Goal: Transaction & Acquisition: Purchase product/service

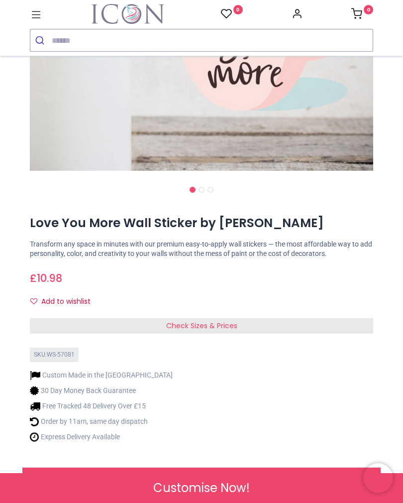
scroll to position [256, 0]
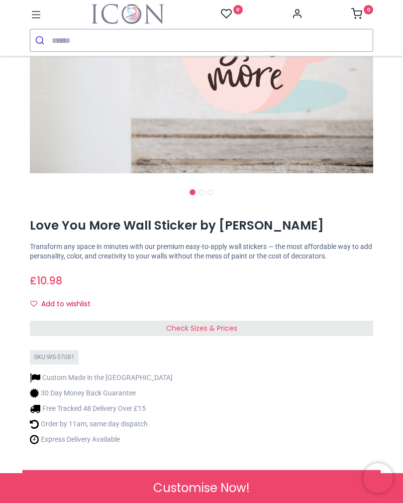
click at [223, 333] on span "Check Sizes & Prices" at bounding box center [201, 328] width 71 height 10
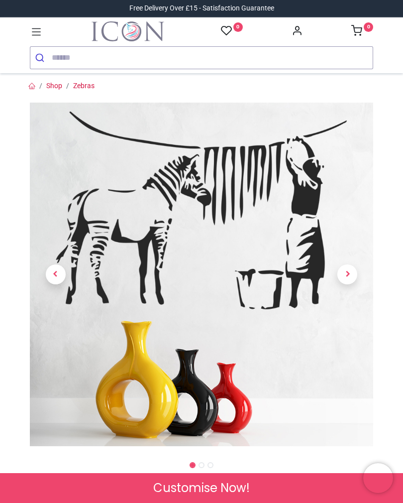
click at [344, 277] on span "Next" at bounding box center [348, 274] width 20 height 20
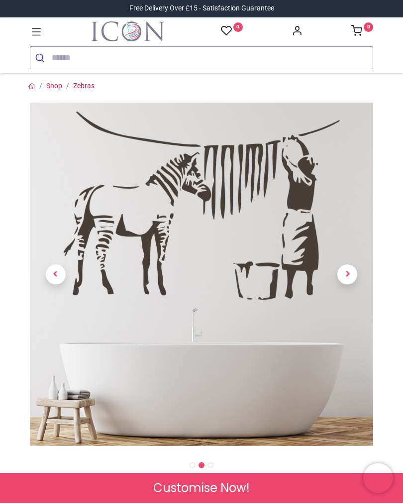
click at [344, 274] on span "Next" at bounding box center [348, 274] width 20 height 20
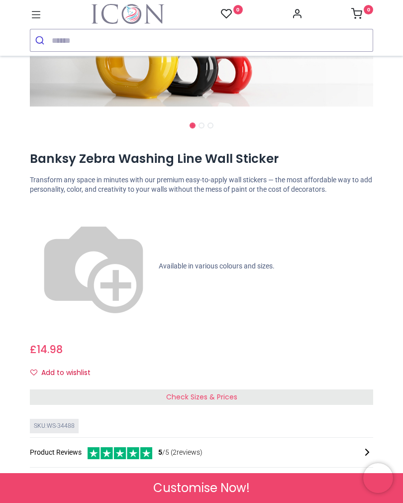
scroll to position [326, 0]
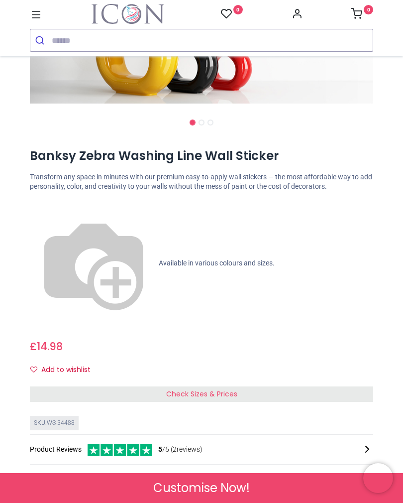
click at [244, 387] on div "Check Sizes & Prices" at bounding box center [202, 395] width 344 height 16
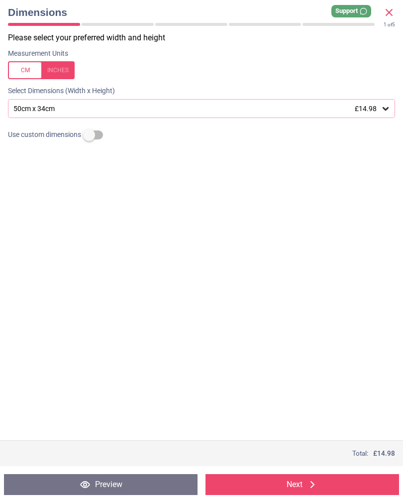
click at [382, 117] on div "50cm x 34cm £14.98" at bounding box center [202, 108] width 388 height 19
